Goal: Transaction & Acquisition: Purchase product/service

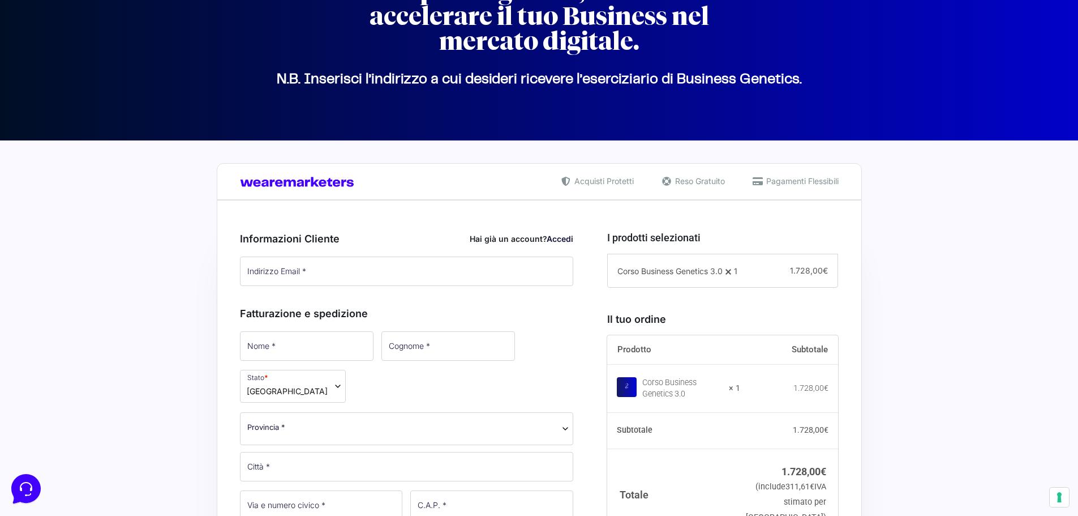
scroll to position [113, 0]
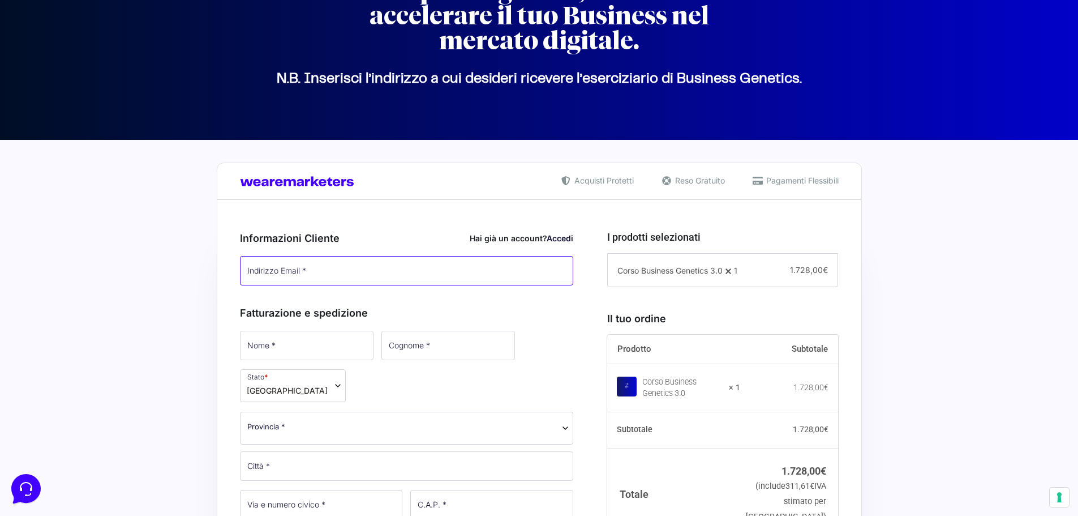
type input "[EMAIL_ADDRESS][DOMAIN_NAME]"
click at [556, 239] on link "Accedi" at bounding box center [560, 238] width 27 height 10
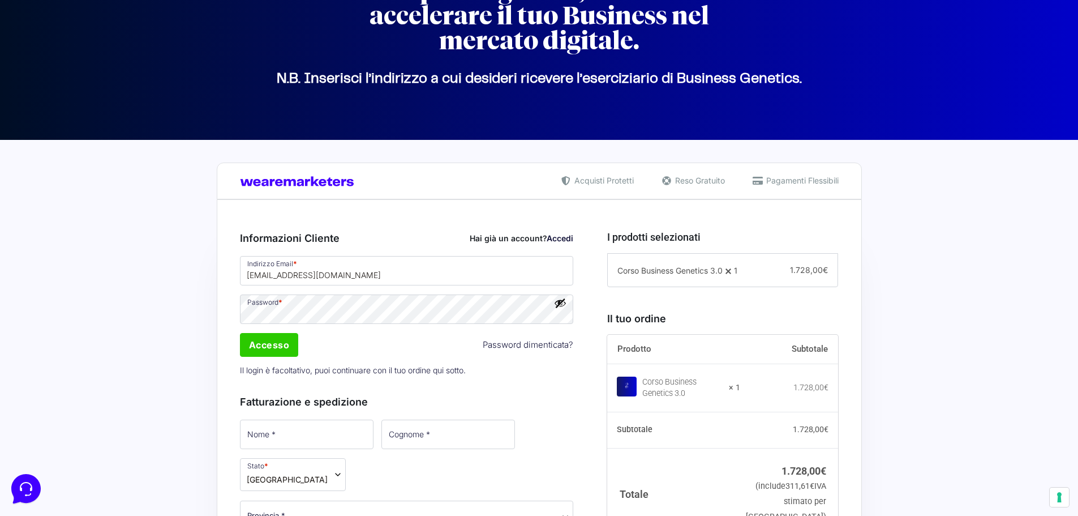
click at [558, 304] on div "Indirizzo Email * alelozadadea@gmail.com Password * Accesso Password dimenticat…" at bounding box center [407, 317] width 342 height 127
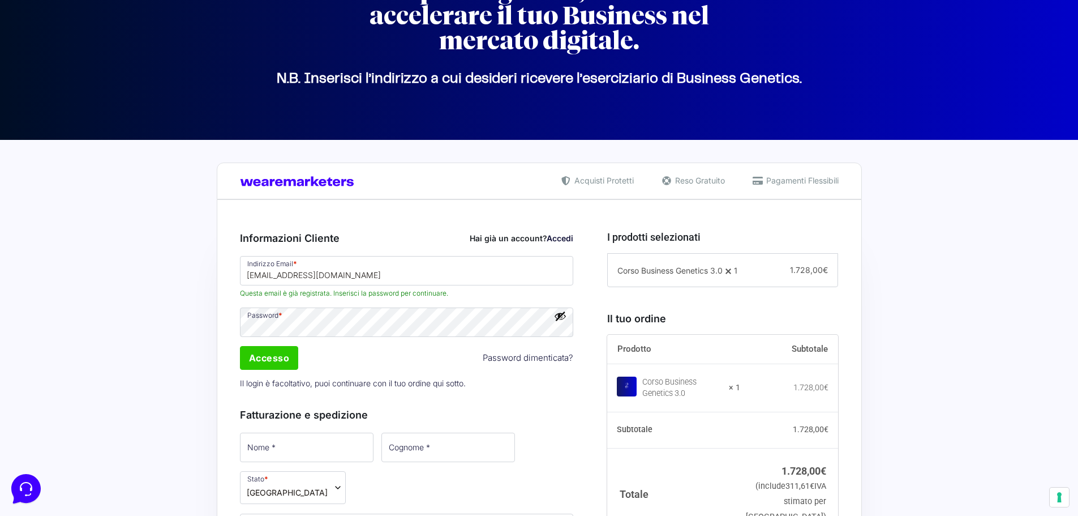
click at [556, 316] on button "Mostra password" at bounding box center [560, 316] width 12 height 12
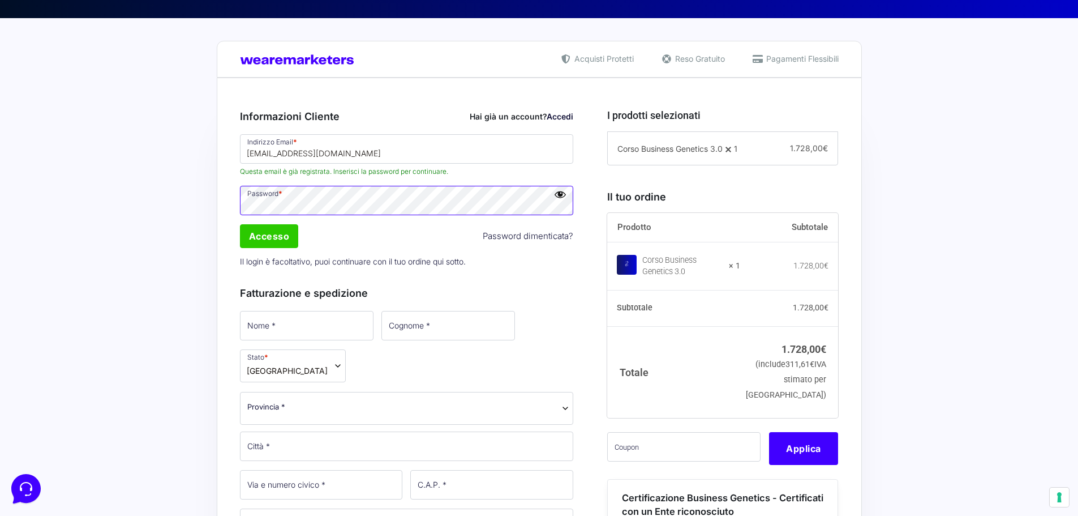
scroll to position [283, 0]
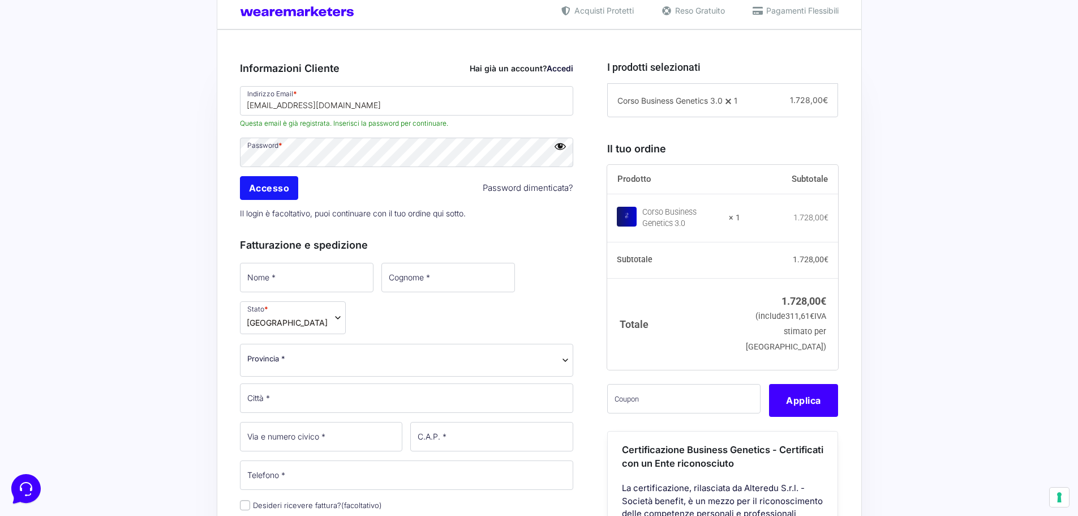
click at [280, 190] on input "Accesso" at bounding box center [269, 188] width 59 height 24
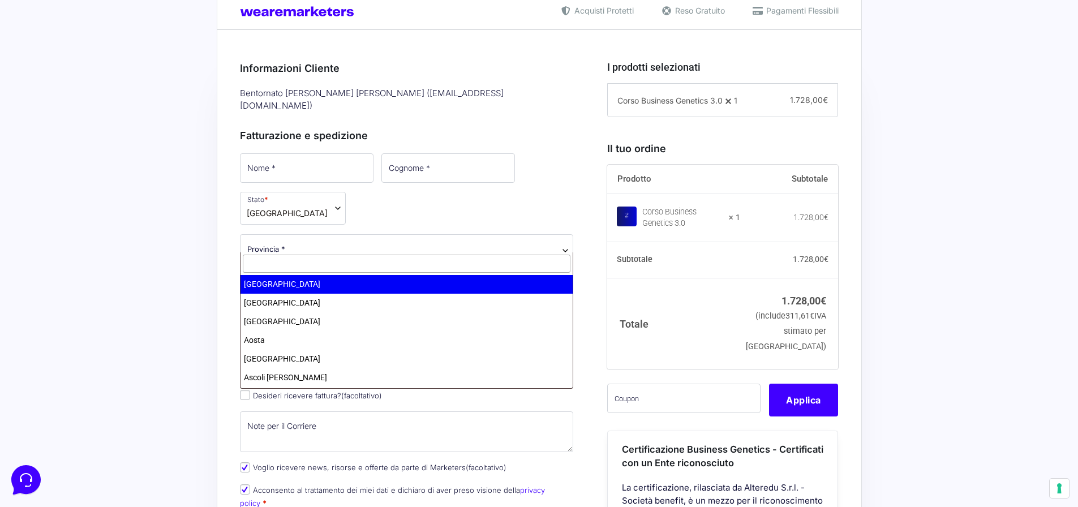
click at [381, 243] on span "Provincia *" at bounding box center [406, 249] width 319 height 12
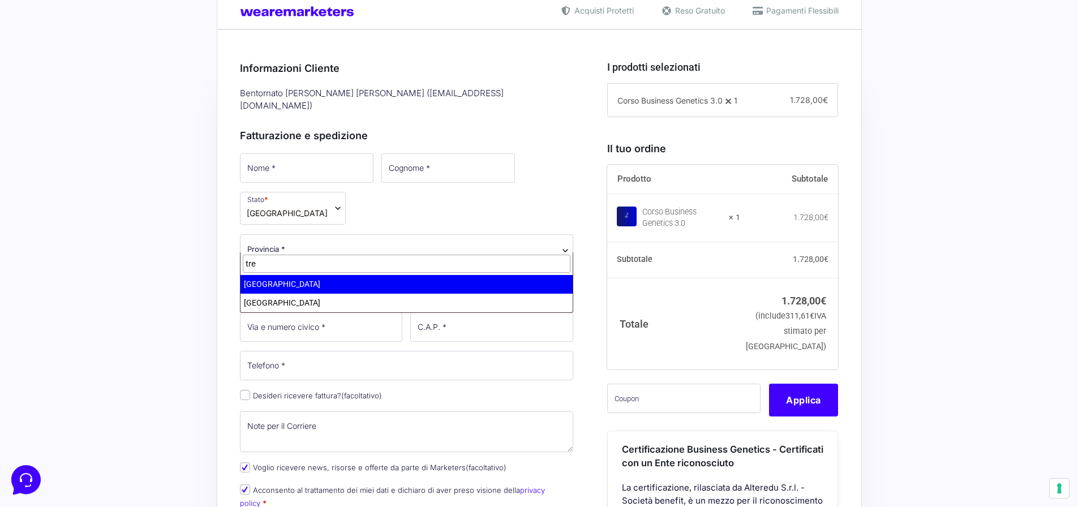
type input "tre"
select select "TN"
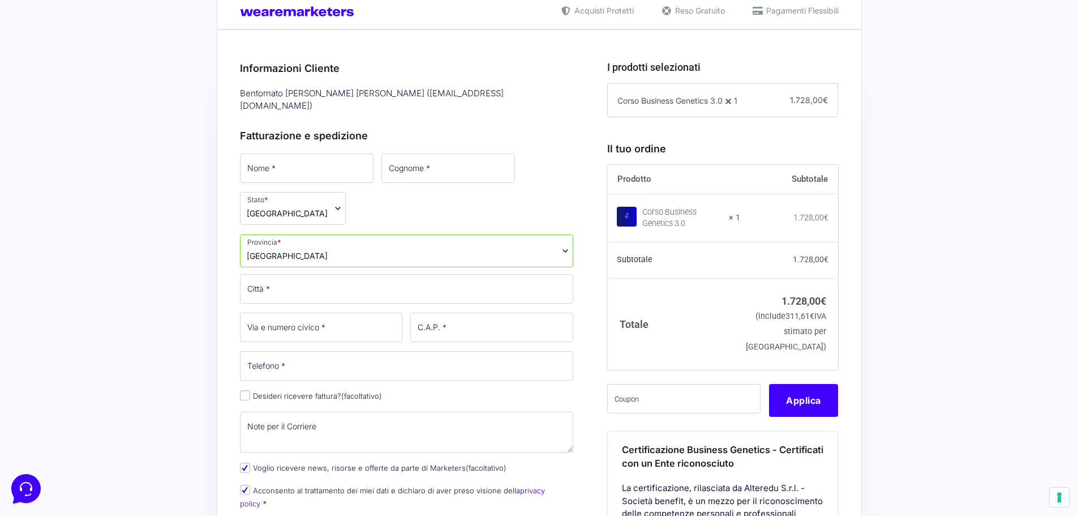
click at [174, 274] on div "Acquisti Protetti Reso Gratuito Pagamenti Flessibili Riepilogo Ordine 1.728,00 …" at bounding box center [539, 505] width 1078 height 1071
click at [274, 274] on input "Città *" at bounding box center [407, 288] width 334 height 29
type input "arco"
click at [295, 312] on input "Via e numero civico *" at bounding box center [321, 326] width 163 height 29
type input "10"
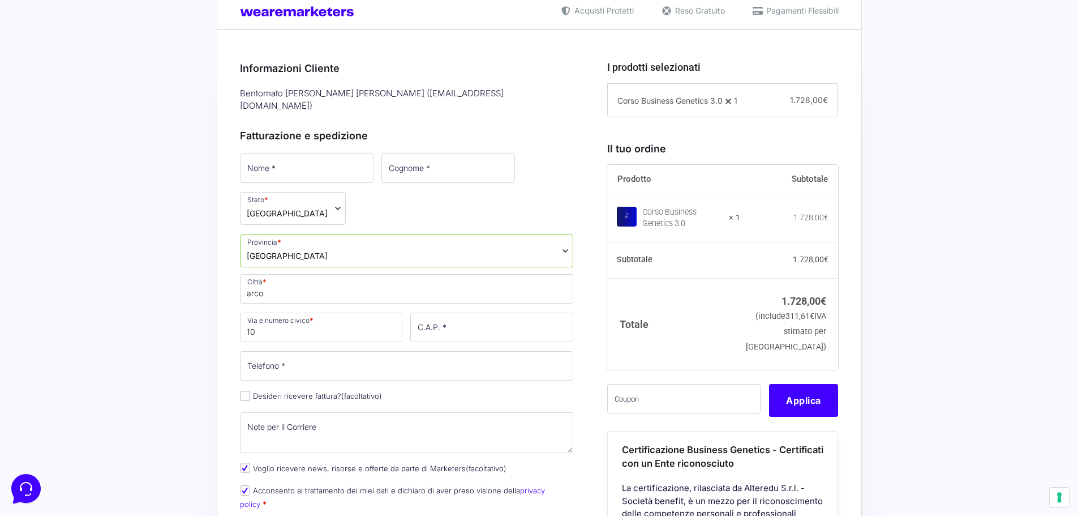
drag, startPoint x: 460, startPoint y: 331, endPoint x: 462, endPoint y: 315, distance: 16.7
click at [462, 317] on p "C.A.P. *" at bounding box center [491, 327] width 171 height 33
click at [462, 314] on input "C.A.P. *" at bounding box center [491, 326] width 163 height 29
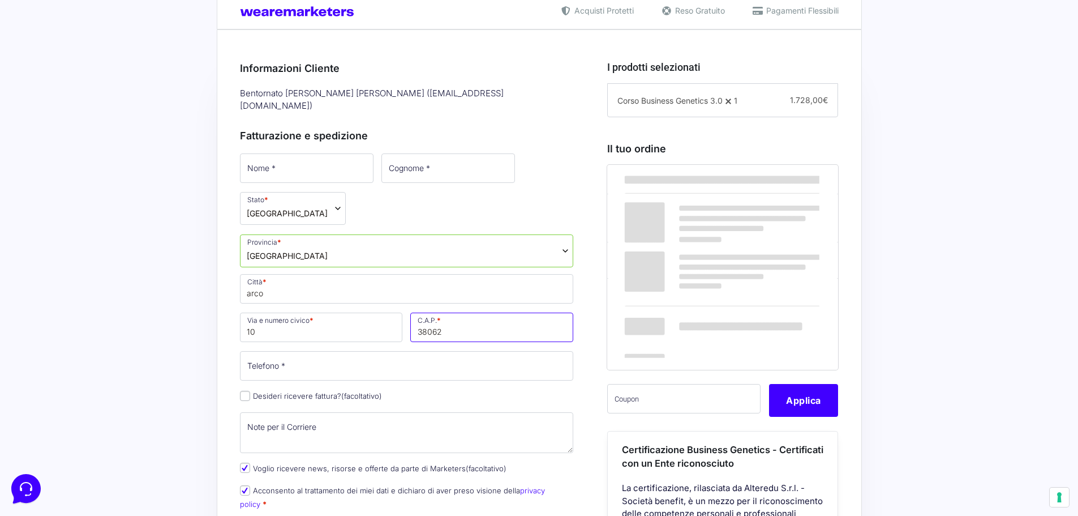
type input "38062"
click at [334, 358] on input "Telefono *" at bounding box center [407, 365] width 334 height 29
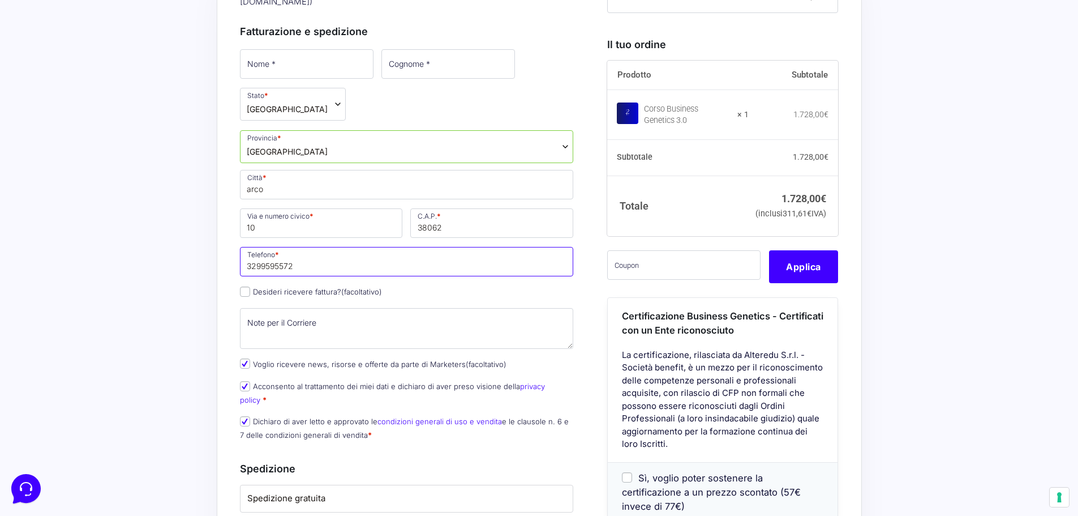
scroll to position [396, 0]
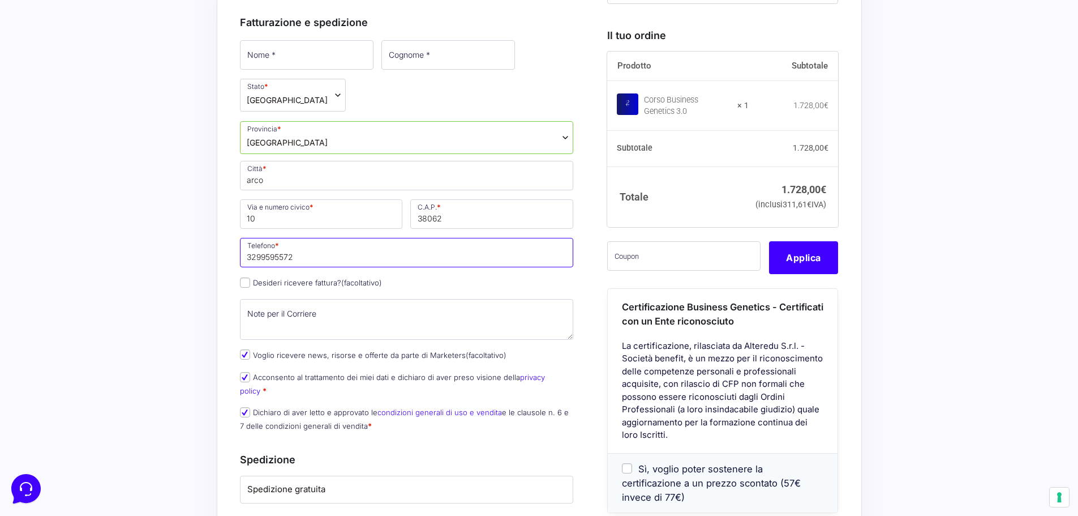
type input "3299595572"
click at [279, 203] on input "10" at bounding box center [321, 213] width 163 height 29
click at [335, 299] on textarea "Note per il Corriere (facoltativo)" at bounding box center [407, 319] width 334 height 41
click at [297, 173] on input "arco" at bounding box center [407, 175] width 334 height 29
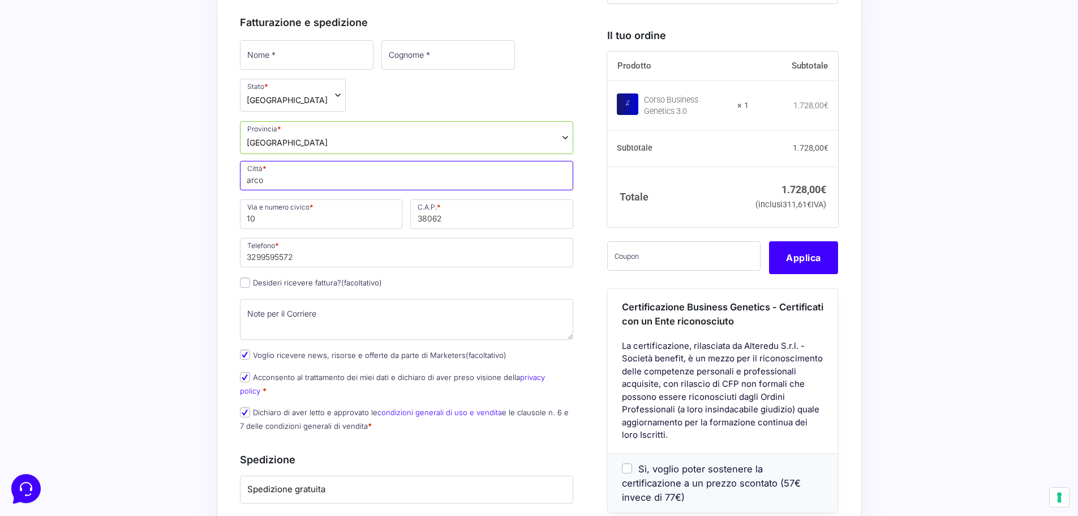
click at [297, 173] on input "arco" at bounding box center [407, 175] width 334 height 29
type input "Arco"
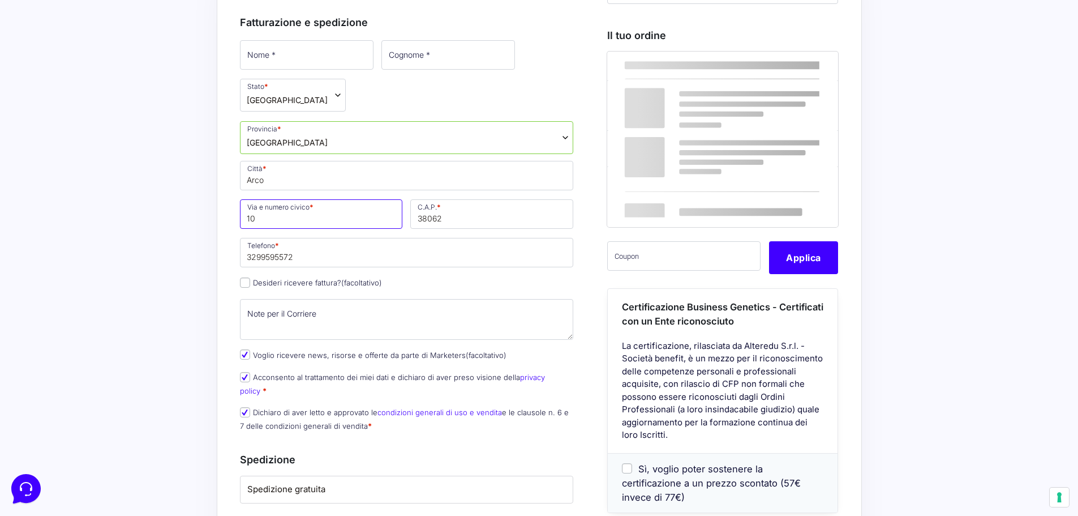
click at [265, 208] on input "10" at bounding box center [321, 213] width 163 height 29
type input "[STREET_ADDRESS][PERSON_NAME]"
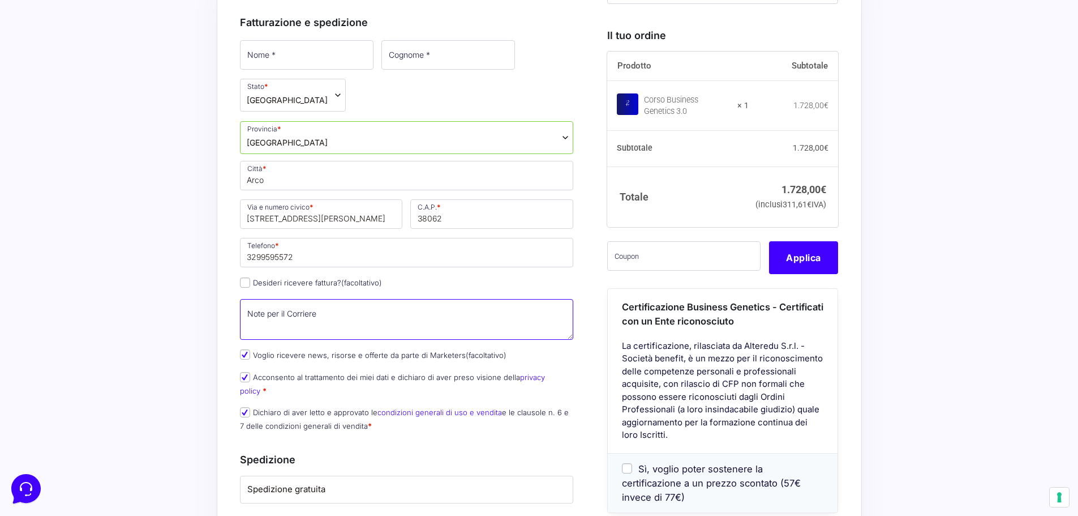
click at [312, 299] on textarea "Note per il Corriere (facoltativo)" at bounding box center [407, 319] width 334 height 41
click at [272, 305] on textarea "Campanello Ciro E Diana Fonten" at bounding box center [407, 319] width 334 height 41
click at [271, 305] on textarea "Campanello Ciro E Diana Fonten" at bounding box center [407, 319] width 334 height 41
click at [352, 309] on textarea "Citof. Ciro E Diana Fonten" at bounding box center [407, 319] width 334 height 41
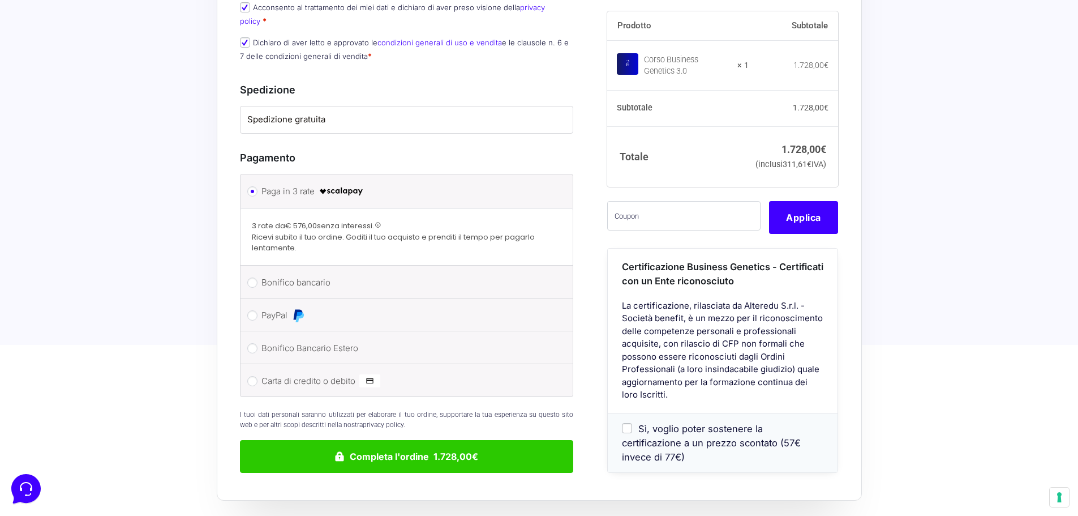
scroll to position [792, 0]
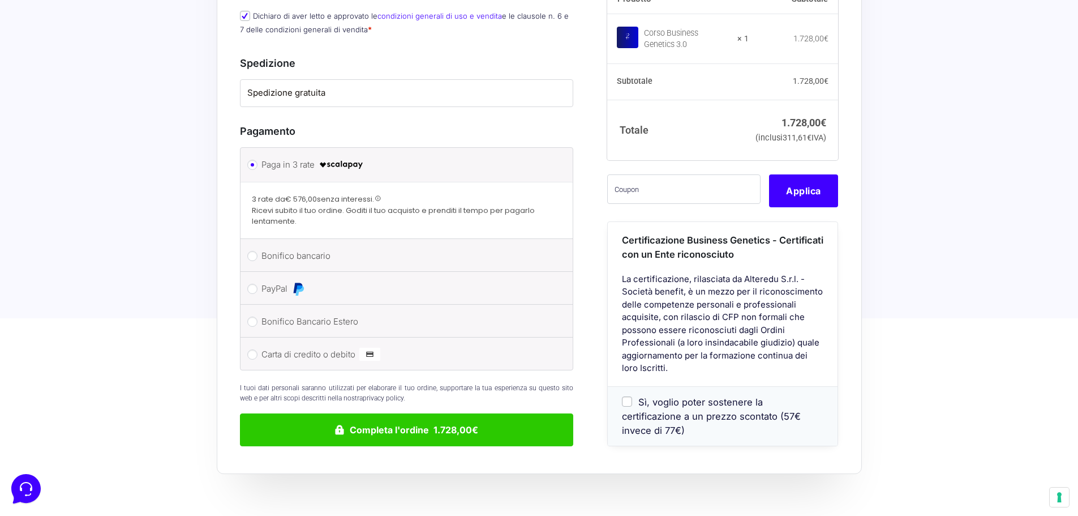
type textarea "Citof. [PERSON_NAME]"
click at [381, 195] on span at bounding box center [378, 198] width 6 height 6
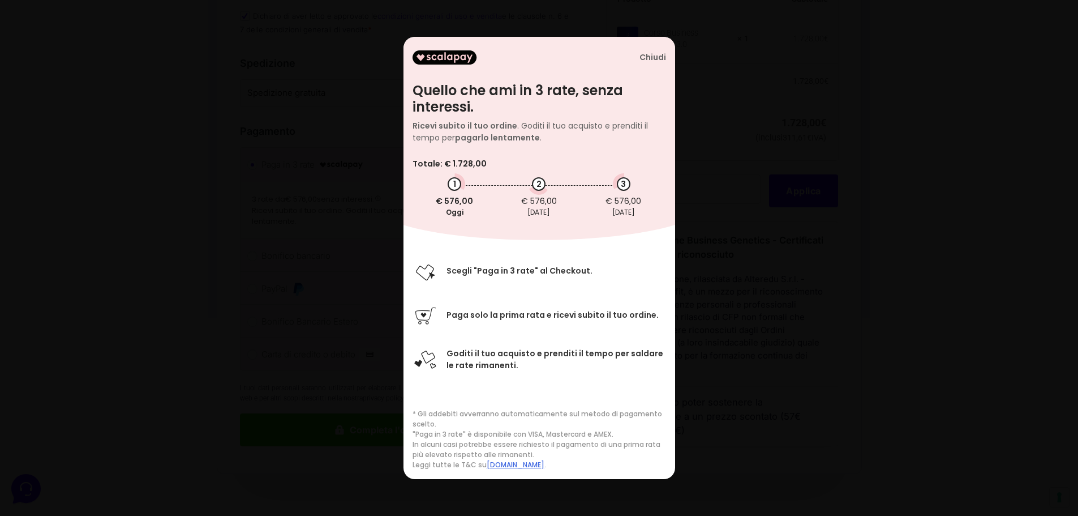
click at [660, 58] on div "Chiudi" at bounding box center [653, 58] width 27 height 10
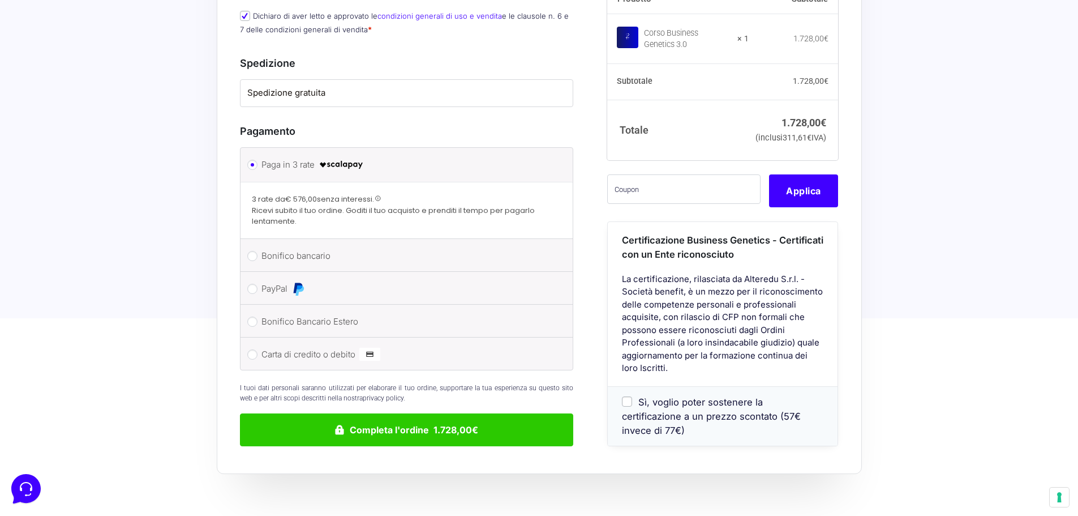
click at [320, 247] on label "Bonifico bancario" at bounding box center [404, 255] width 287 height 17
click at [258, 251] on input "Bonifico bancario" at bounding box center [252, 256] width 10 height 10
radio input "true"
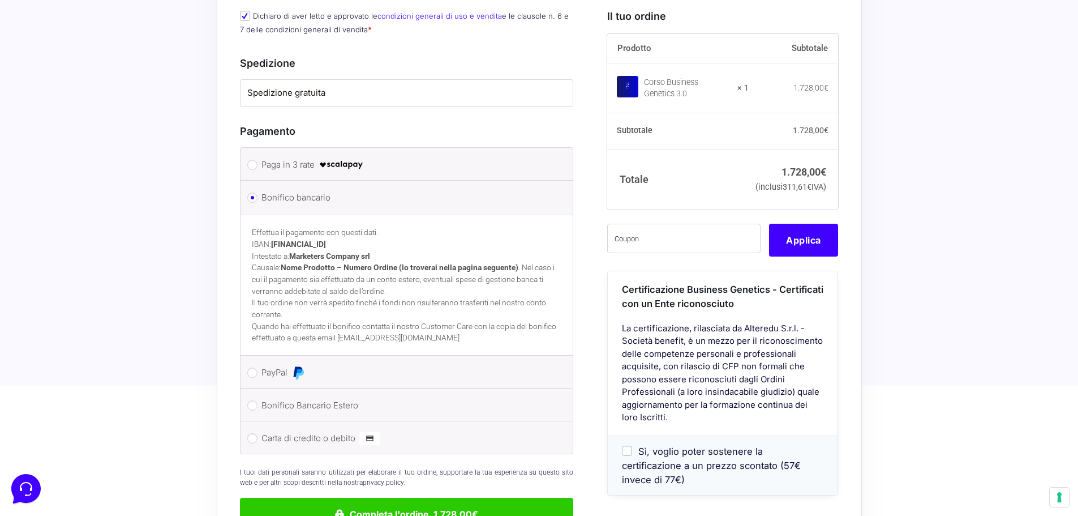
click at [285, 364] on label "PayPal" at bounding box center [404, 372] width 287 height 17
click at [258, 367] on input "PayPal" at bounding box center [252, 372] width 10 height 10
radio input "true"
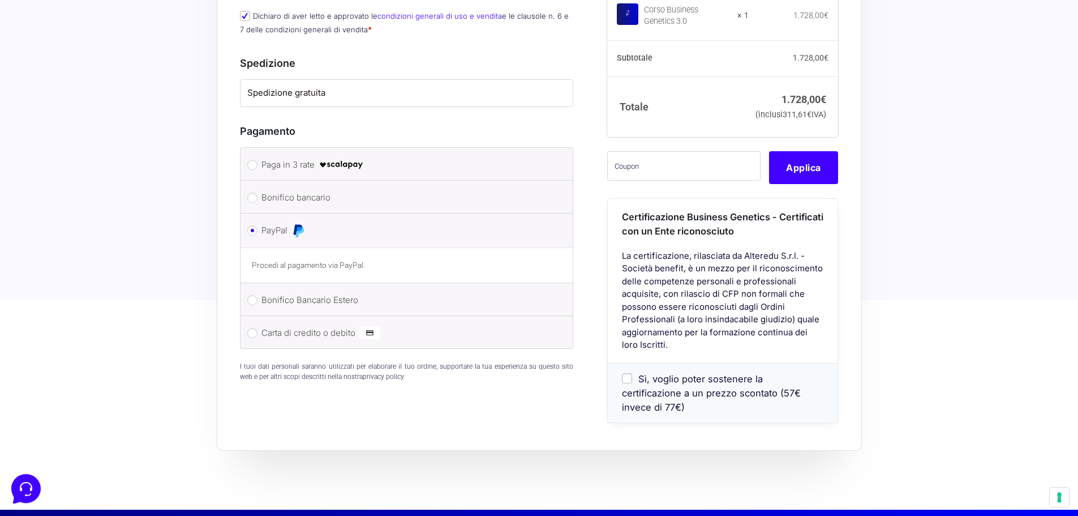
click at [303, 291] on label "Bonifico Bancario Estero" at bounding box center [404, 299] width 287 height 17
click at [258, 295] on input "Bonifico Bancario Estero" at bounding box center [252, 300] width 10 height 10
radio input "true"
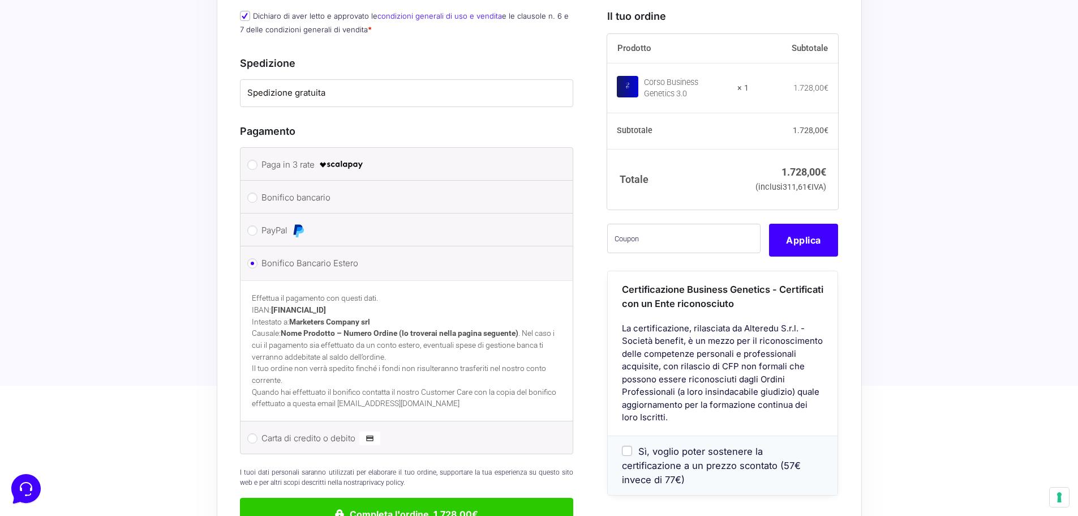
click at [270, 458] on div "I tuoi dati personali saranno utilizzati per elaborare il tuo ordine, supportar…" at bounding box center [407, 494] width 334 height 72
drag, startPoint x: 272, startPoint y: 419, endPoint x: 272, endPoint y: 402, distance: 17.0
click at [272, 430] on label "Carta di credito o debito" at bounding box center [404, 438] width 287 height 17
click at [258, 433] on input "Carta di credito o debito" at bounding box center [252, 438] width 10 height 10
radio input "true"
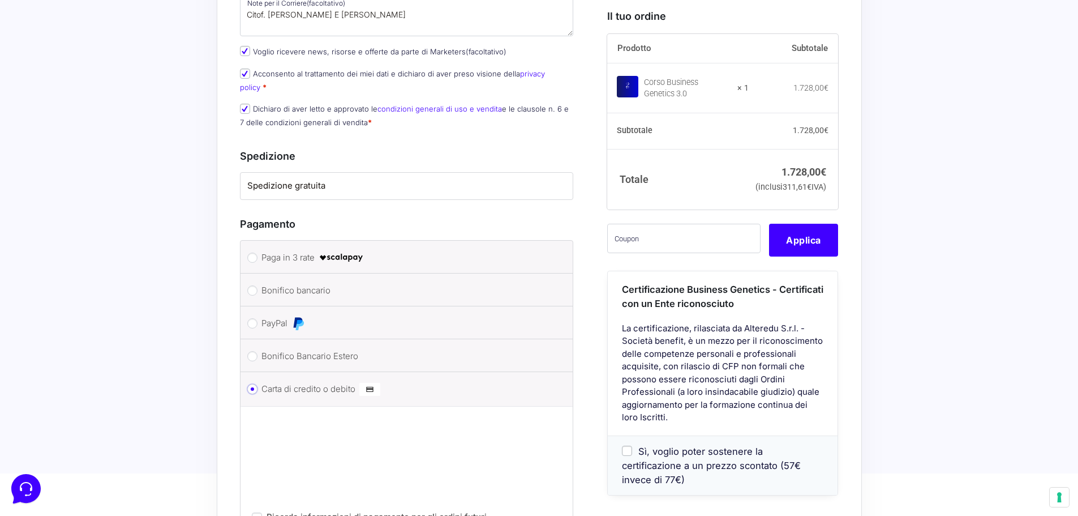
scroll to position [679, 0]
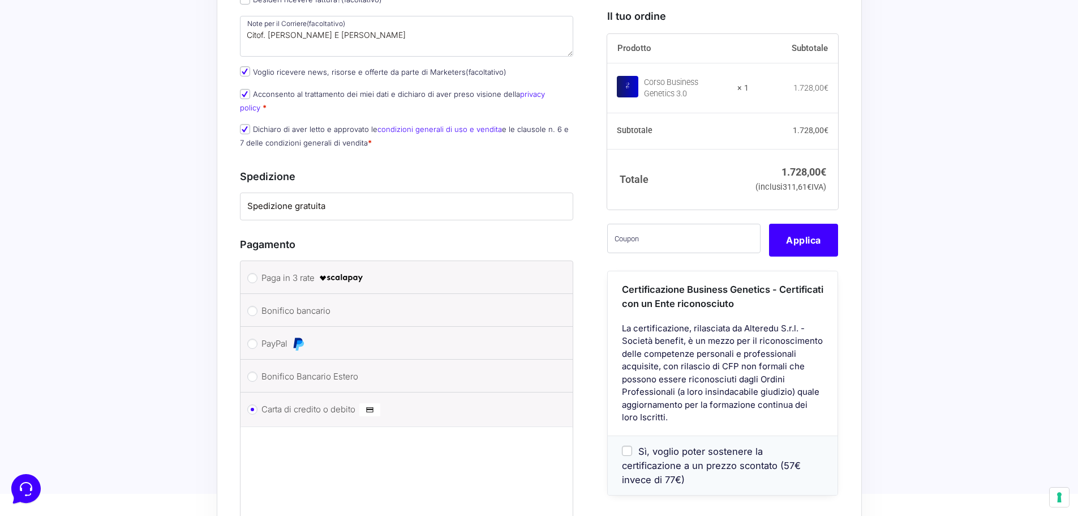
click at [298, 269] on label "Paga in 3 rate" at bounding box center [404, 277] width 287 height 17
click at [258, 273] on input "Paga in 3 rate" at bounding box center [252, 278] width 10 height 10
radio input "true"
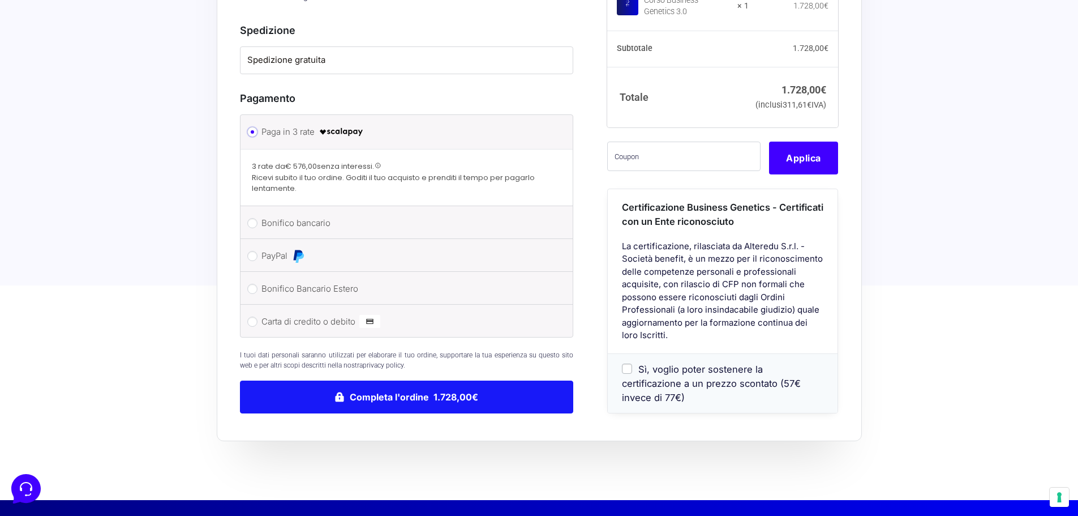
scroll to position [830, 0]
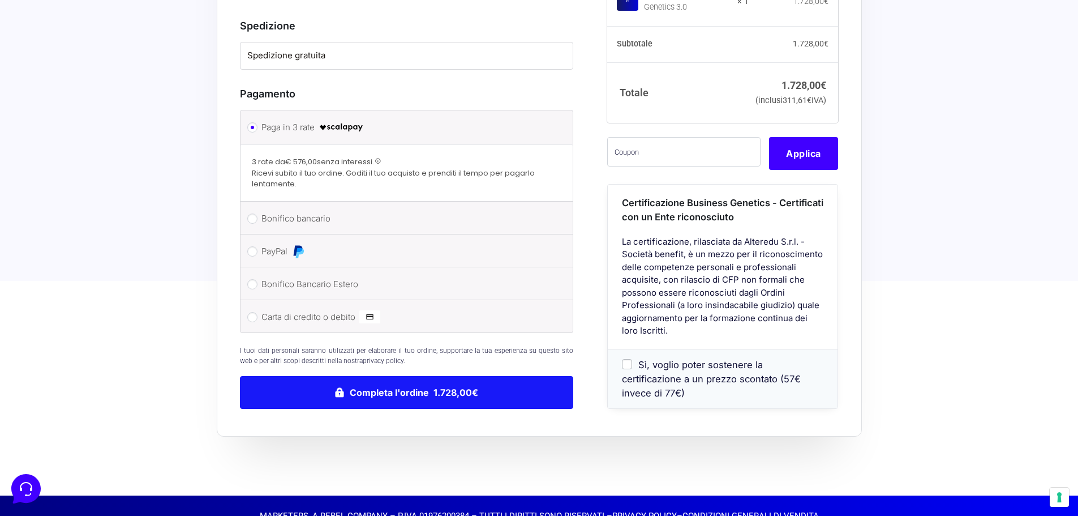
click at [383, 376] on button "Completa l'ordine 1.728,00€" at bounding box center [407, 392] width 334 height 33
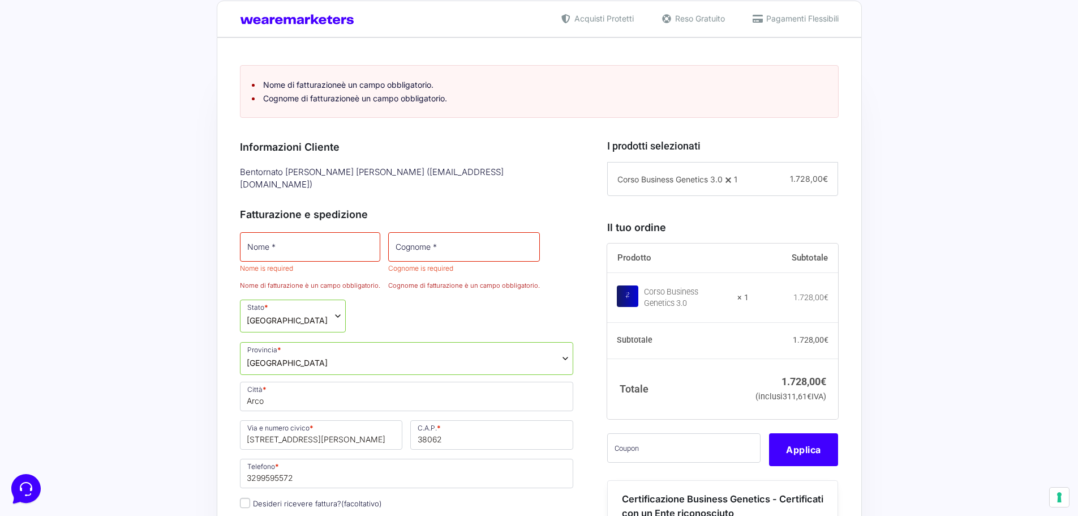
scroll to position [274, 0]
drag, startPoint x: 299, startPoint y: 241, endPoint x: 276, endPoint y: 255, distance: 26.9
click at [282, 251] on span "Nome is required" at bounding box center [310, 253] width 140 height 41
type input "[PERSON_NAME]"
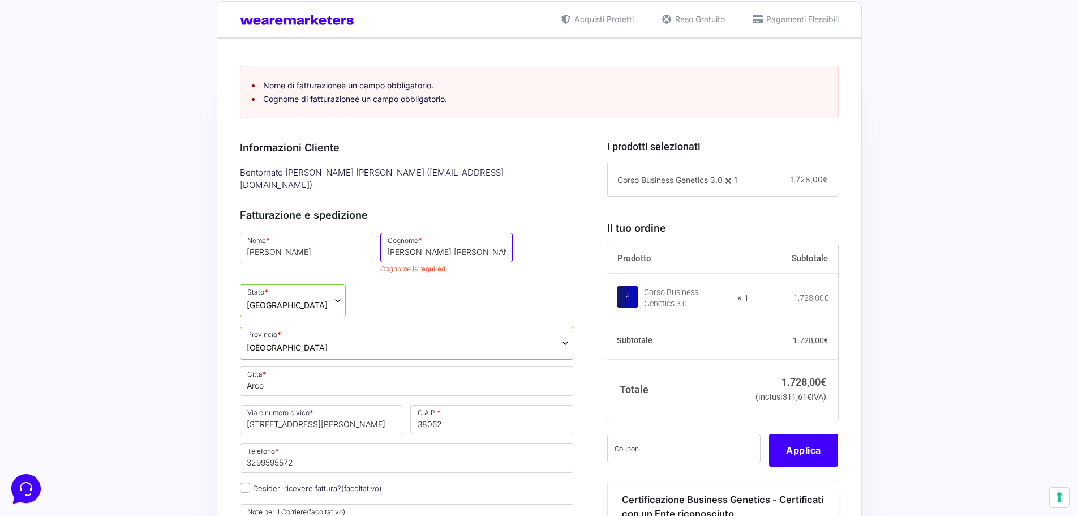
type input "[PERSON_NAME]"
drag, startPoint x: 170, startPoint y: 367, endPoint x: 189, endPoint y: 357, distance: 21.5
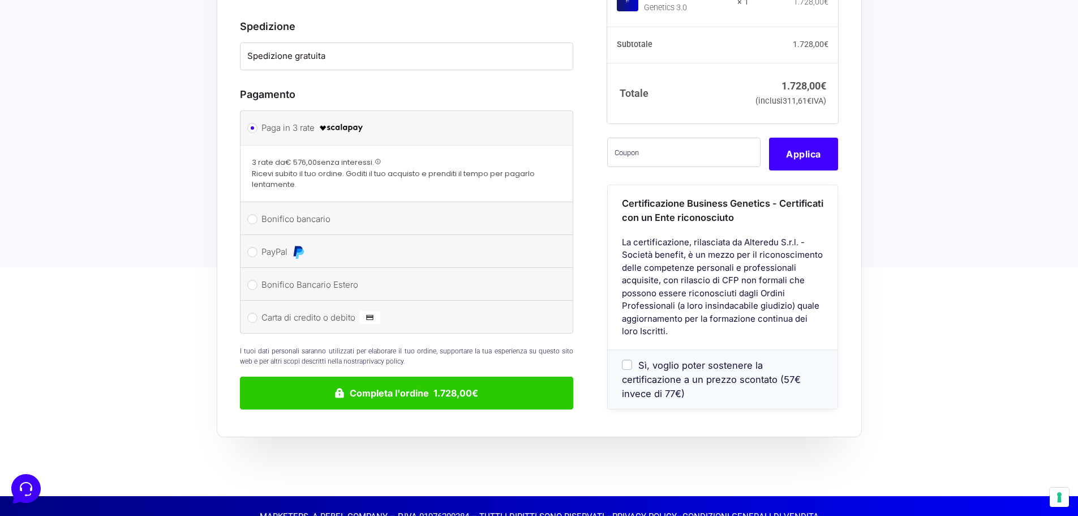
scroll to position [900, 0]
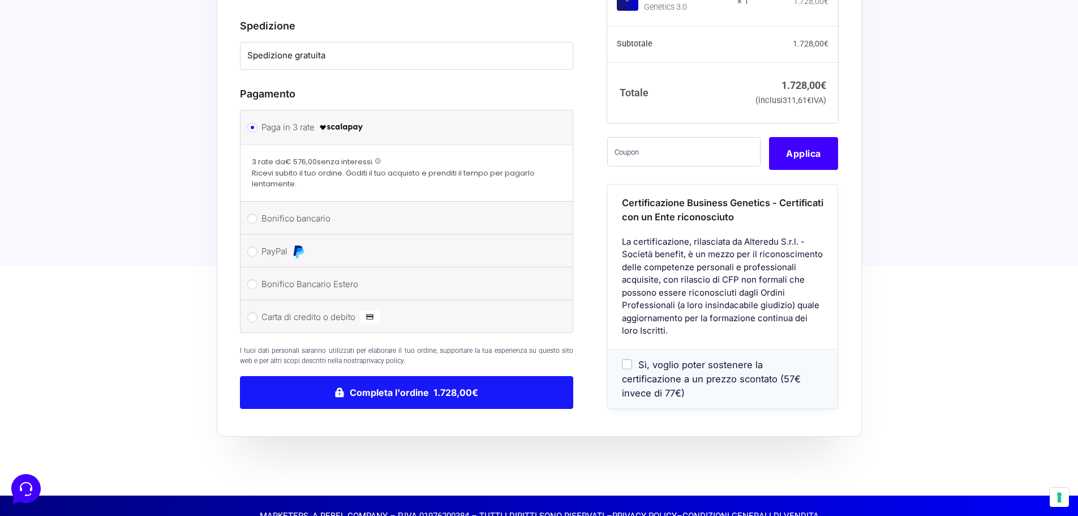
click at [369, 376] on button "Completa l'ordine 1.728,00€" at bounding box center [407, 392] width 334 height 33
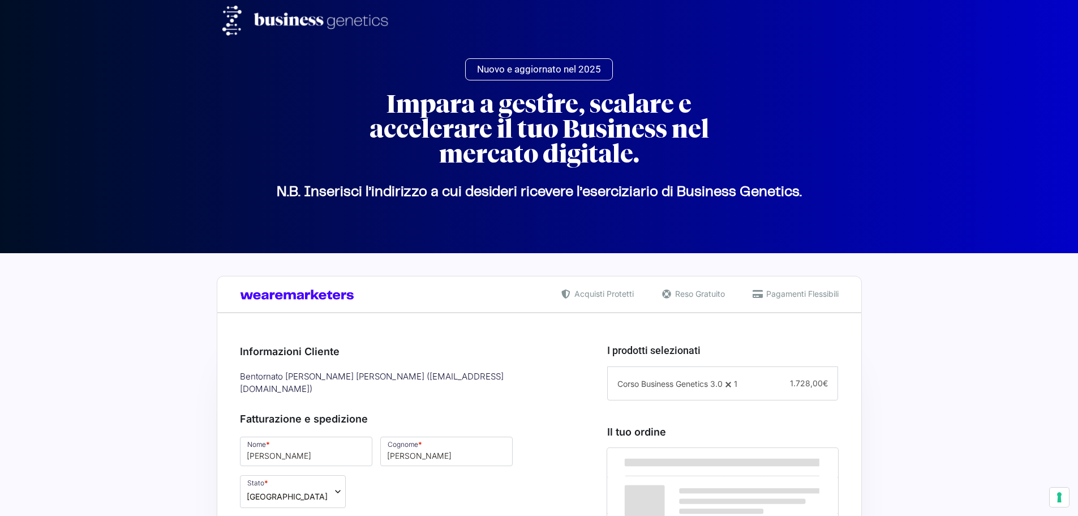
select select "TN"
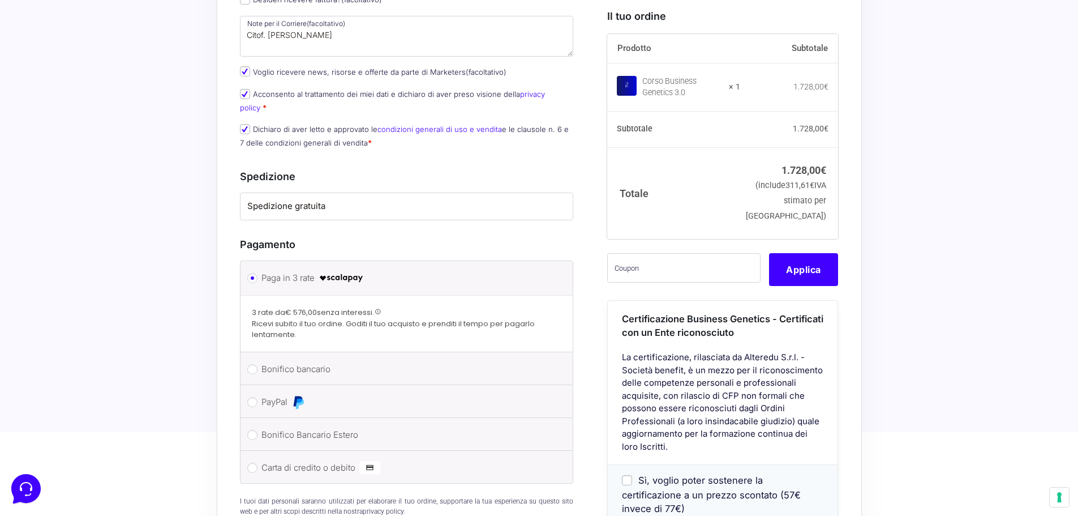
scroll to position [660, 0]
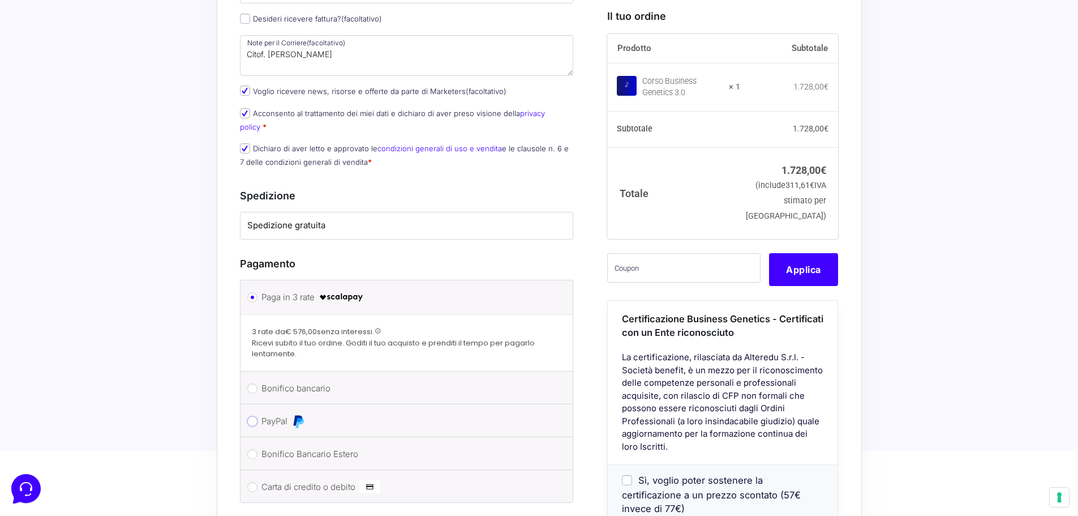
click at [247, 416] on input "PayPal" at bounding box center [252, 421] width 10 height 10
radio input "true"
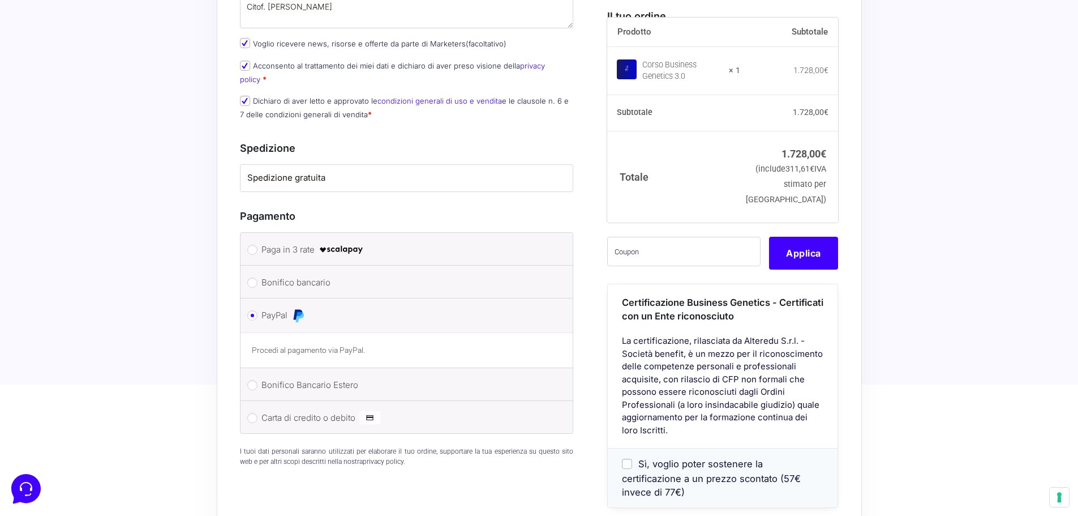
scroll to position [693, 0]
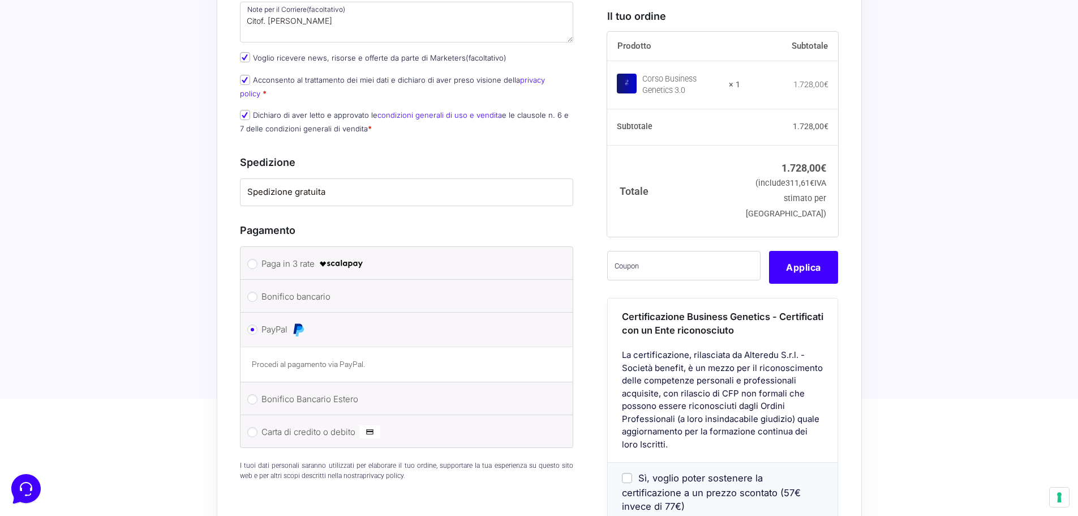
click at [279, 255] on label "Paga in 3 rate" at bounding box center [404, 263] width 287 height 17
click at [258, 259] on input "Paga in 3 rate" at bounding box center [252, 264] width 10 height 10
radio input "true"
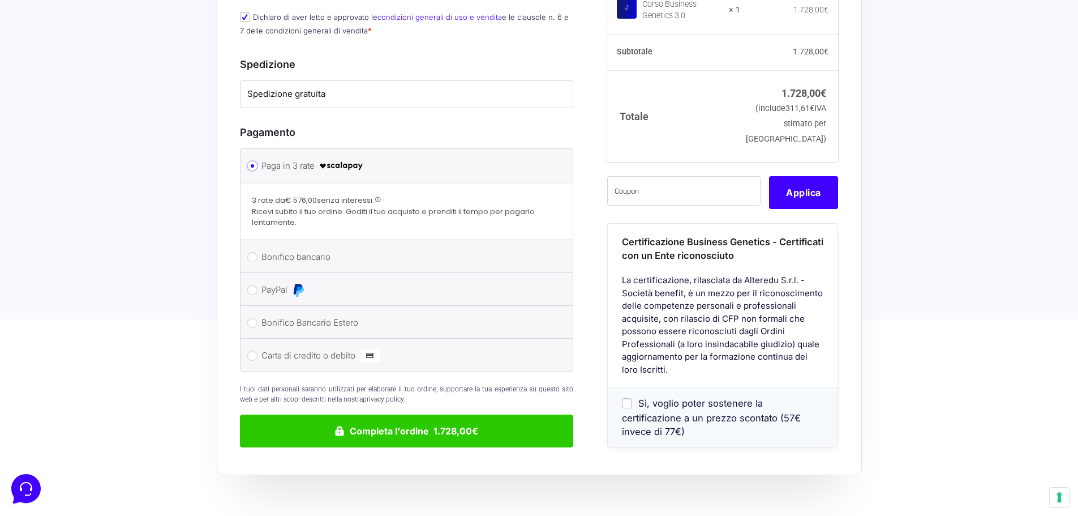
scroll to position [792, 0]
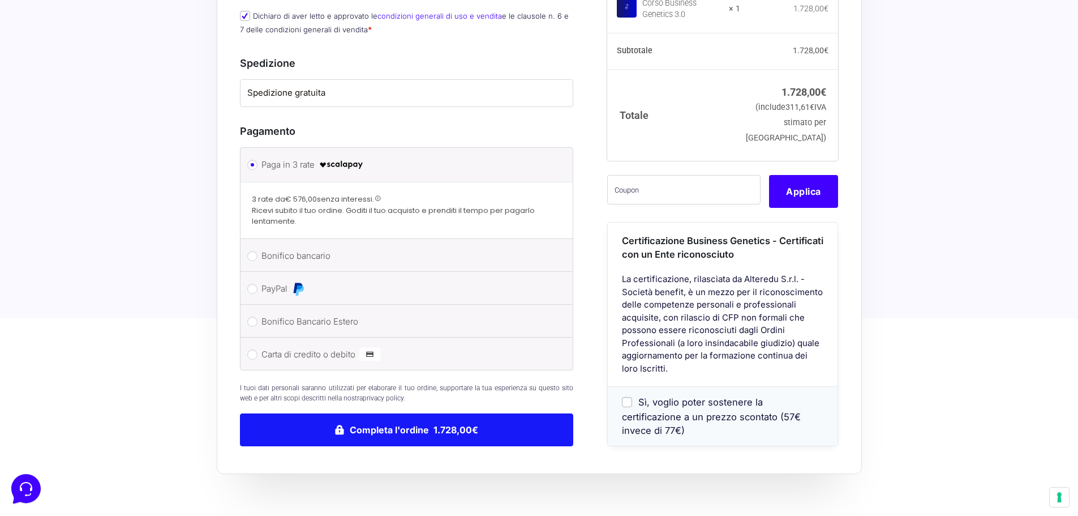
click at [380, 413] on button "Completa l'ordine 1.728,00€" at bounding box center [407, 429] width 334 height 33
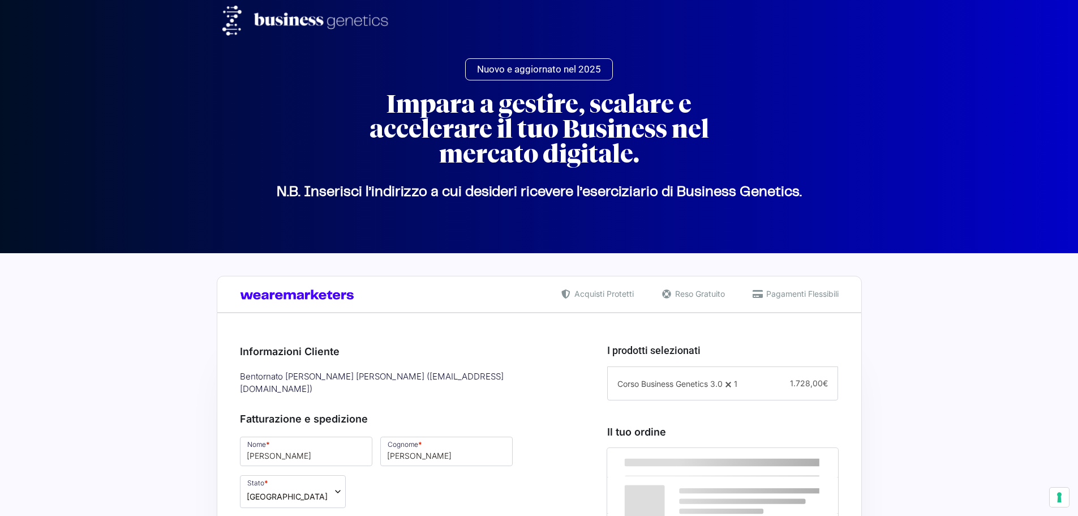
select select "TN"
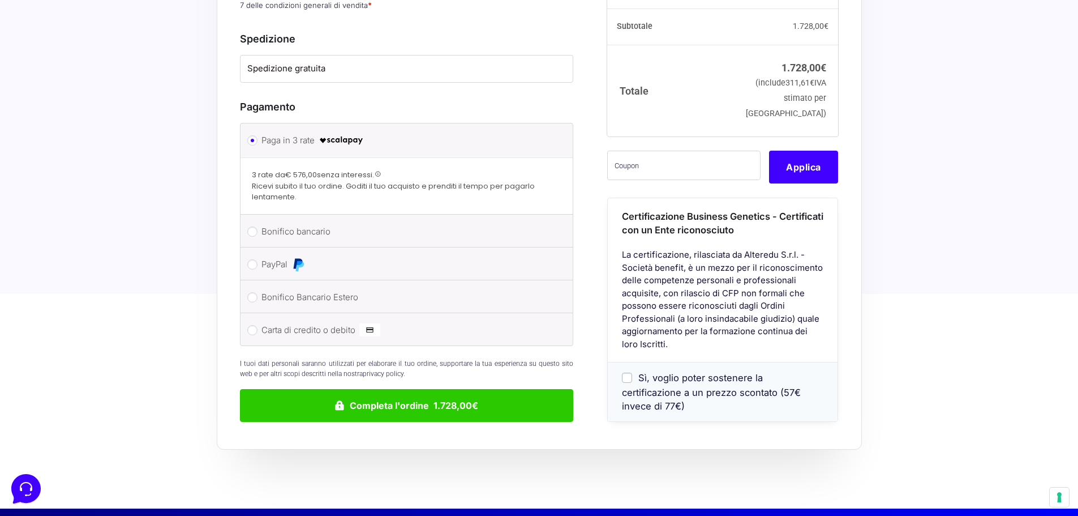
scroll to position [830, 0]
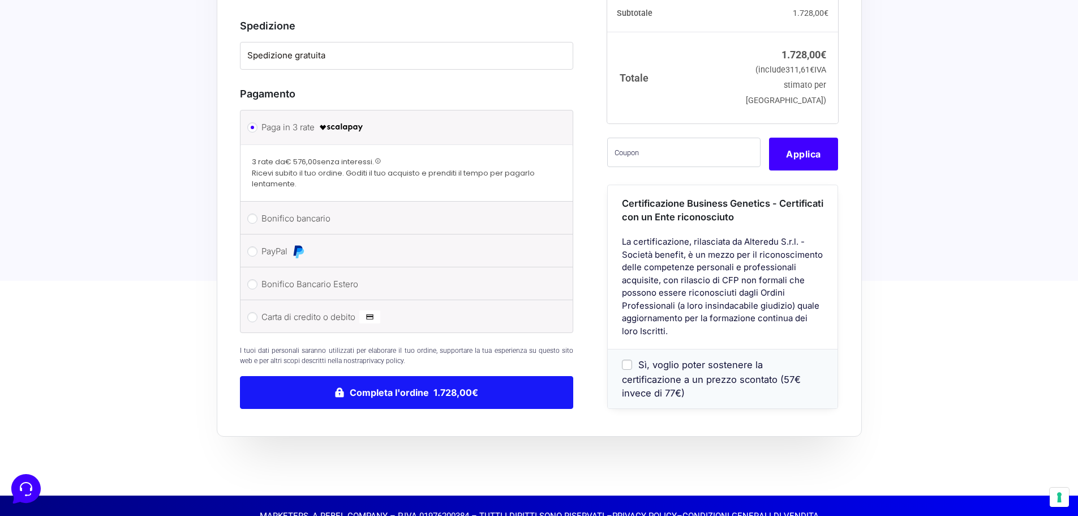
click at [375, 376] on button "Completa l'ordine 1.728,00€" at bounding box center [407, 392] width 334 height 33
